Goal: Transaction & Acquisition: Download file/media

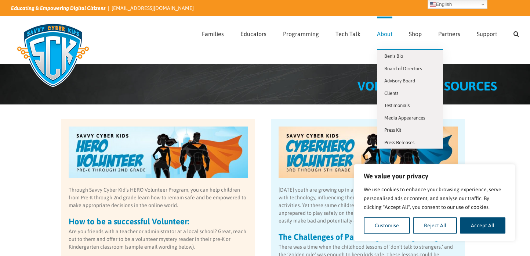
click at [387, 32] on span "About" at bounding box center [384, 34] width 15 height 6
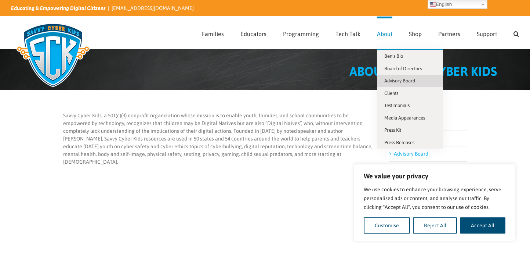
click at [395, 78] on span "Advisory Board" at bounding box center [400, 81] width 31 height 6
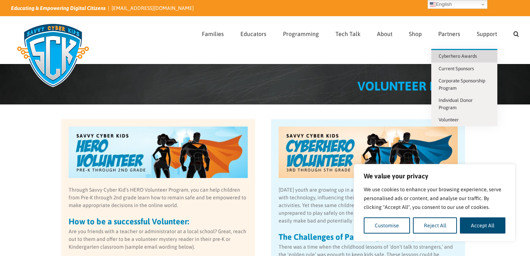
click at [454, 55] on span "Cyberhero Awards" at bounding box center [458, 56] width 38 height 6
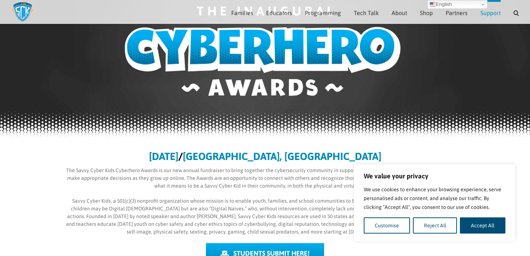
scroll to position [73, 0]
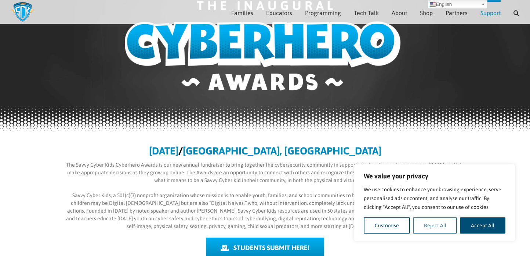
click at [442, 229] on button "Reject All" at bounding box center [435, 225] width 44 height 16
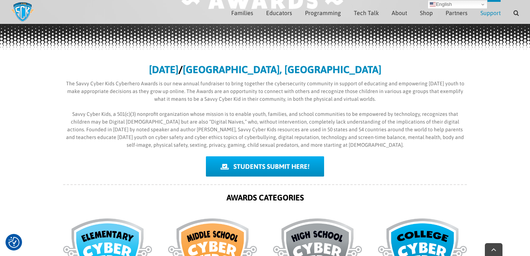
scroll to position [0, 0]
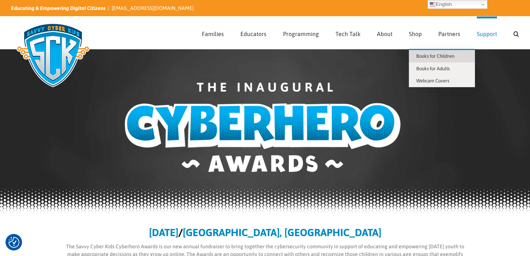
click at [420, 55] on span "Books for Children" at bounding box center [436, 56] width 38 height 6
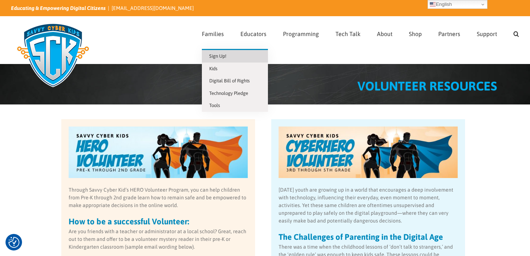
click at [218, 57] on span "Sign Up!" at bounding box center [217, 56] width 17 height 6
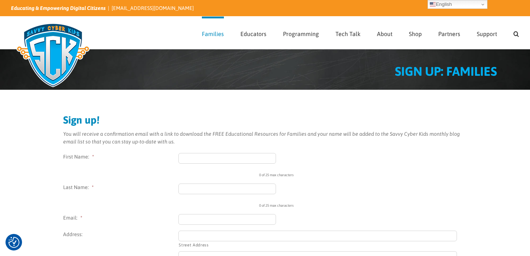
click at [63, 47] on img at bounding box center [53, 54] width 84 height 73
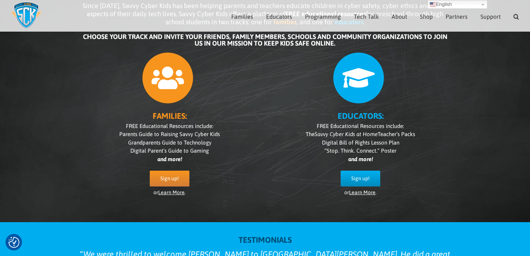
scroll to position [115, 0]
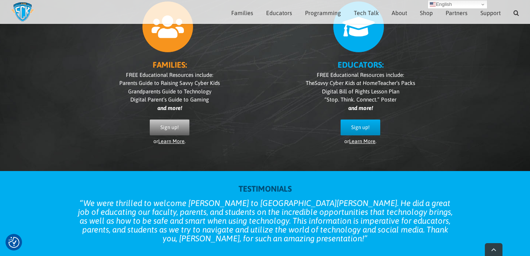
click at [168, 125] on span "Sign up!" at bounding box center [170, 127] width 18 height 6
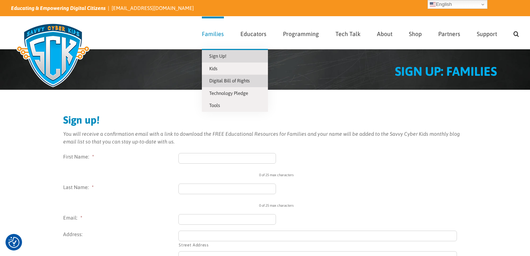
click at [233, 78] on link "Digital Bill of Rights" at bounding box center [235, 81] width 66 height 12
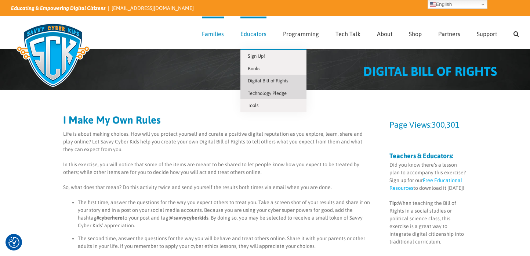
click at [267, 92] on span "Technology Pledge" at bounding box center [267, 93] width 39 height 6
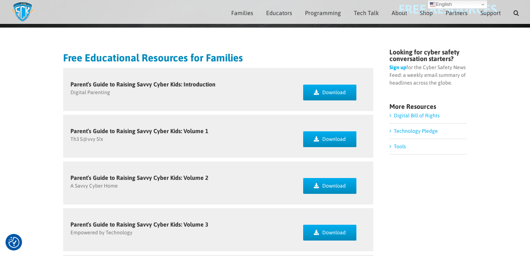
scroll to position [22, 0]
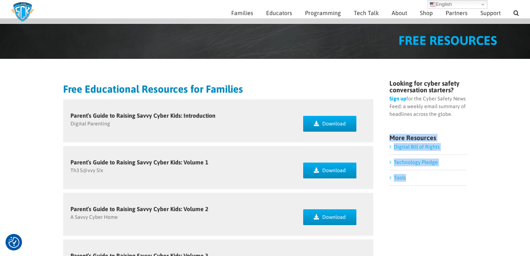
drag, startPoint x: 463, startPoint y: 196, endPoint x: 387, endPoint y: 140, distance: 94.3
copy div "More Resources Digital Bill of Rights Technology Pledge Tools"
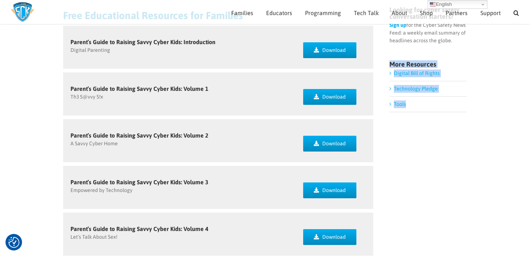
scroll to position [0, 0]
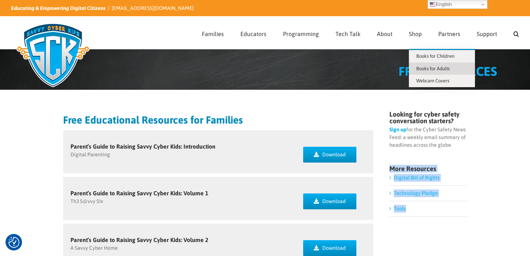
click at [431, 70] on span "Books for Adults" at bounding box center [433, 69] width 33 height 6
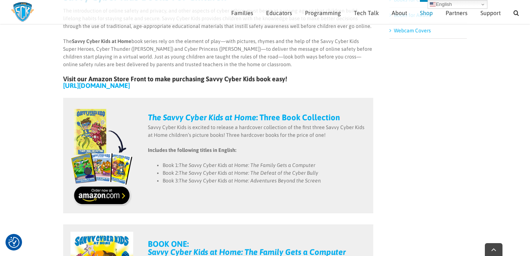
scroll to position [116, 0]
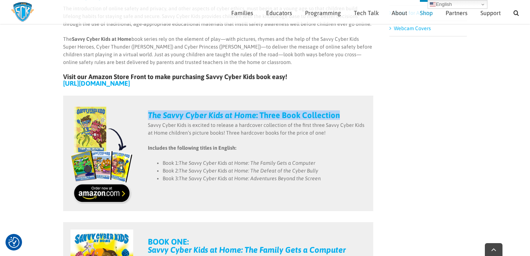
drag, startPoint x: 350, startPoint y: 113, endPoint x: 145, endPoint y: 116, distance: 204.3
click at [145, 116] on div "The Savvy Cyber Kids at Home : Three Book Collection Savvy Cyber Kids is excite…" at bounding box center [257, 153] width 233 height 115
copy strong "The Savvy Cyber Kids at Home : Three Book Collection"
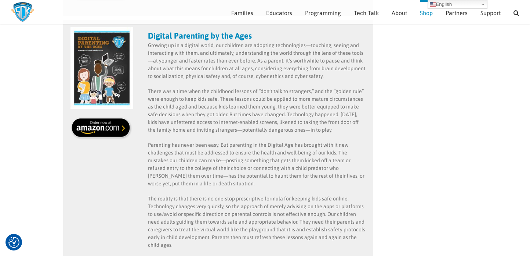
scroll to position [286, 0]
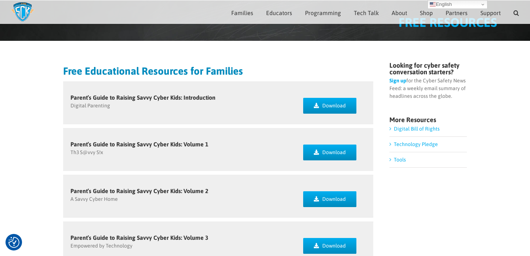
scroll to position [42, 0]
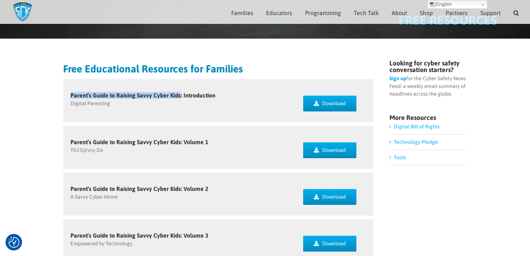
drag, startPoint x: 179, startPoint y: 94, endPoint x: 70, endPoint y: 97, distance: 109.2
click at [71, 97] on h5 "Parent’s Guide to Raising Savvy Cyber Kids: Introduction" at bounding box center [180, 95] width 218 height 6
copy h5 "Parent’s Guide to Raising Savvy Cyber Kids"
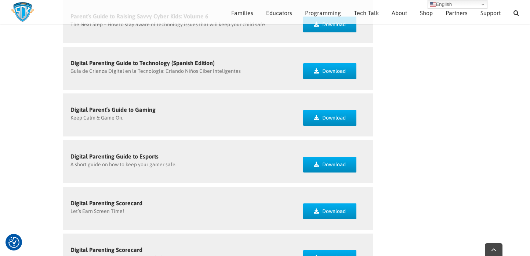
scroll to position [407, 0]
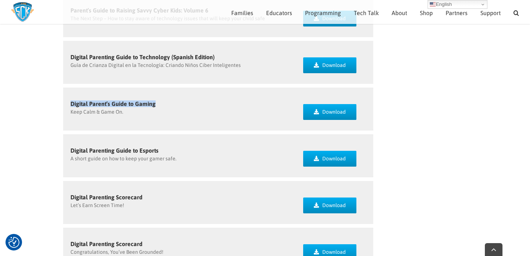
drag, startPoint x: 155, startPoint y: 104, endPoint x: 67, endPoint y: 105, distance: 87.4
click at [67, 105] on div "Digital Parent’s Guide to Gaming Keep Calm & Game On." at bounding box center [179, 108] width 233 height 43
copy h5 "Digital Parent’s Guide to Gaming"
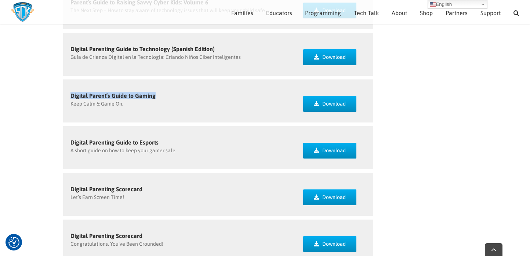
scroll to position [417, 0]
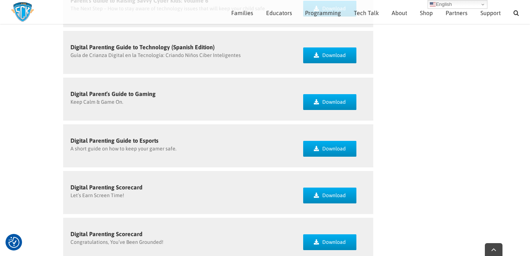
click at [165, 143] on div "Digital Parenting Guide to Esports A short guide on how to keep your gamer safe." at bounding box center [180, 144] width 218 height 15
drag, startPoint x: 164, startPoint y: 142, endPoint x: 66, endPoint y: 135, distance: 97.9
click at [66, 135] on div "Digital Parenting Guide to Esports A short guide on how to keep your gamer safe." at bounding box center [179, 145] width 233 height 43
copy h5 "Digital Parenting Guide to Esports"
click at [159, 96] on h5 "Digital Parent’s Guide to Gaming" at bounding box center [180, 94] width 218 height 6
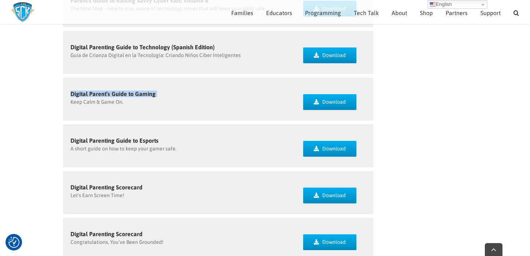
drag, startPoint x: 159, startPoint y: 96, endPoint x: 75, endPoint y: 95, distance: 84.5
click at [75, 95] on h5 "Digital Parent’s Guide to Gaming" at bounding box center [180, 94] width 218 height 6
copy h5 "Digital Parent’s Guide to Gaming"
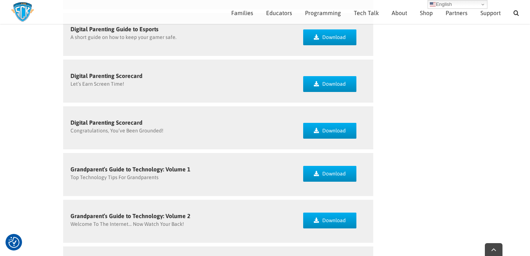
scroll to position [529, 0]
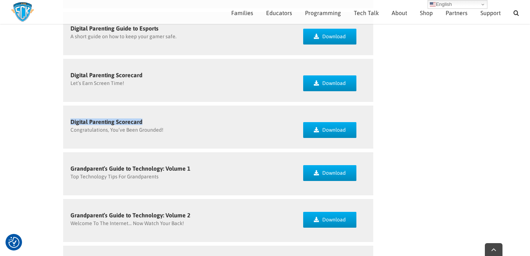
drag, startPoint x: 150, startPoint y: 122, endPoint x: 66, endPoint y: 119, distance: 84.5
click at [66, 119] on div "Digital Parenting Scorecard Congratulations, You’ve Been Grounded!" at bounding box center [179, 126] width 233 height 43
copy h5 "Digital Parenting Scorecard"
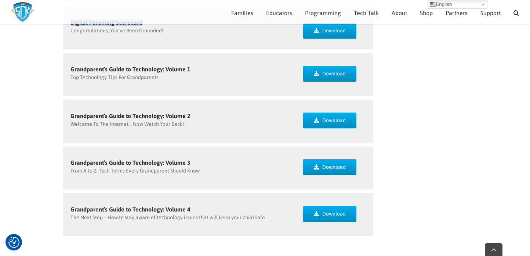
scroll to position [629, 0]
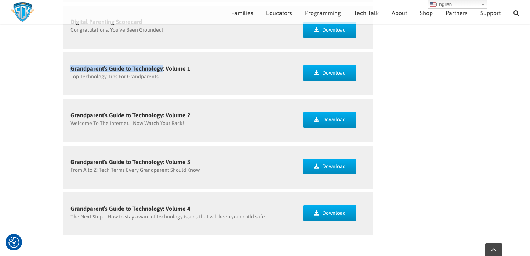
drag, startPoint x: 162, startPoint y: 68, endPoint x: 71, endPoint y: 65, distance: 90.8
click at [71, 65] on h5 "Grandparent’s Guide to Technology: Volume 1" at bounding box center [180, 68] width 218 height 6
copy h5 "Grandparent’s Guide to Technology"
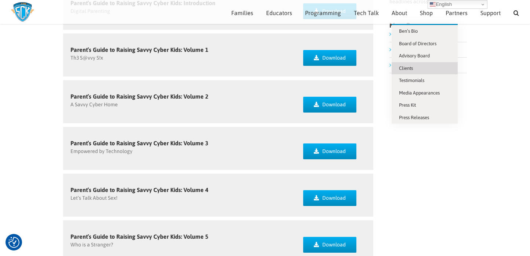
scroll to position [0, 0]
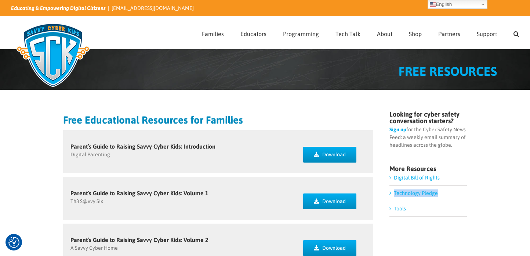
drag, startPoint x: 455, startPoint y: 193, endPoint x: 395, endPoint y: 196, distance: 60.4
click at [395, 196] on li "Technology Pledge" at bounding box center [429, 193] width 78 height 15
copy link "Technology Pledge"
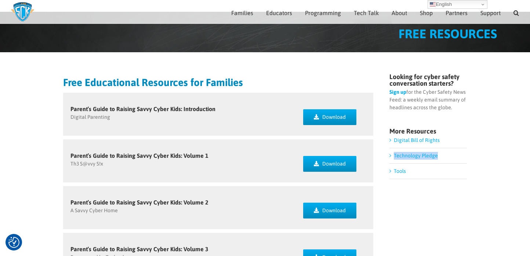
scroll to position [27, 0]
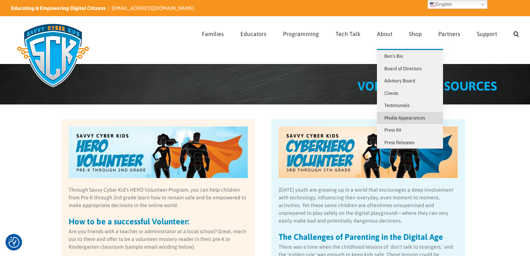
click at [398, 118] on span "Media Appearances" at bounding box center [405, 118] width 41 height 6
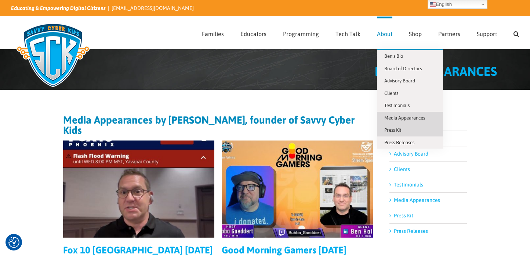
click at [406, 130] on link "Press Kit" at bounding box center [410, 130] width 66 height 12
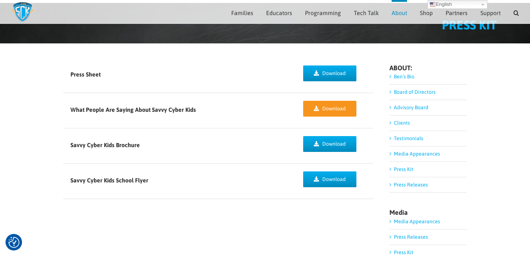
scroll to position [38, 0]
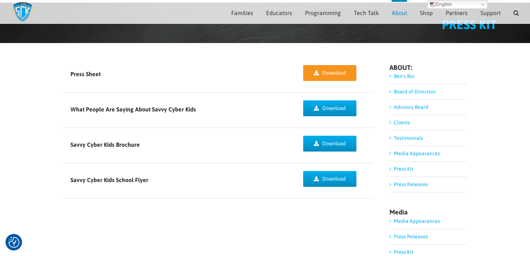
click at [324, 75] on span "Download" at bounding box center [335, 73] width 24 height 6
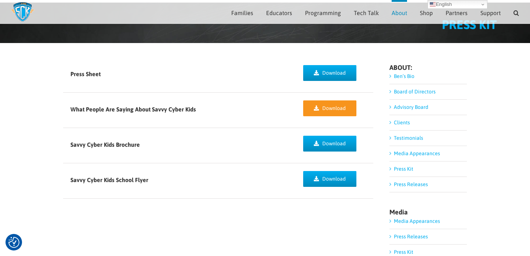
click at [331, 113] on link "Download" at bounding box center [330, 108] width 54 height 16
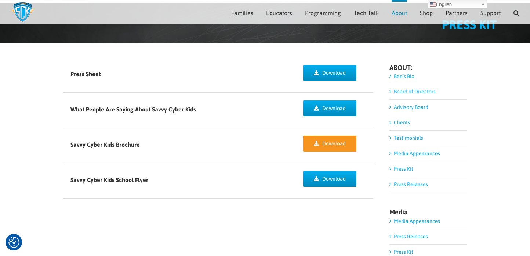
click at [317, 145] on icon at bounding box center [316, 143] width 5 height 5
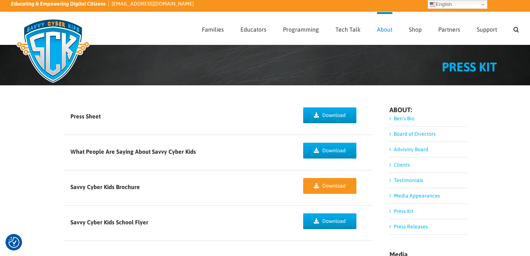
scroll to position [0, 0]
